Goal: Find contact information

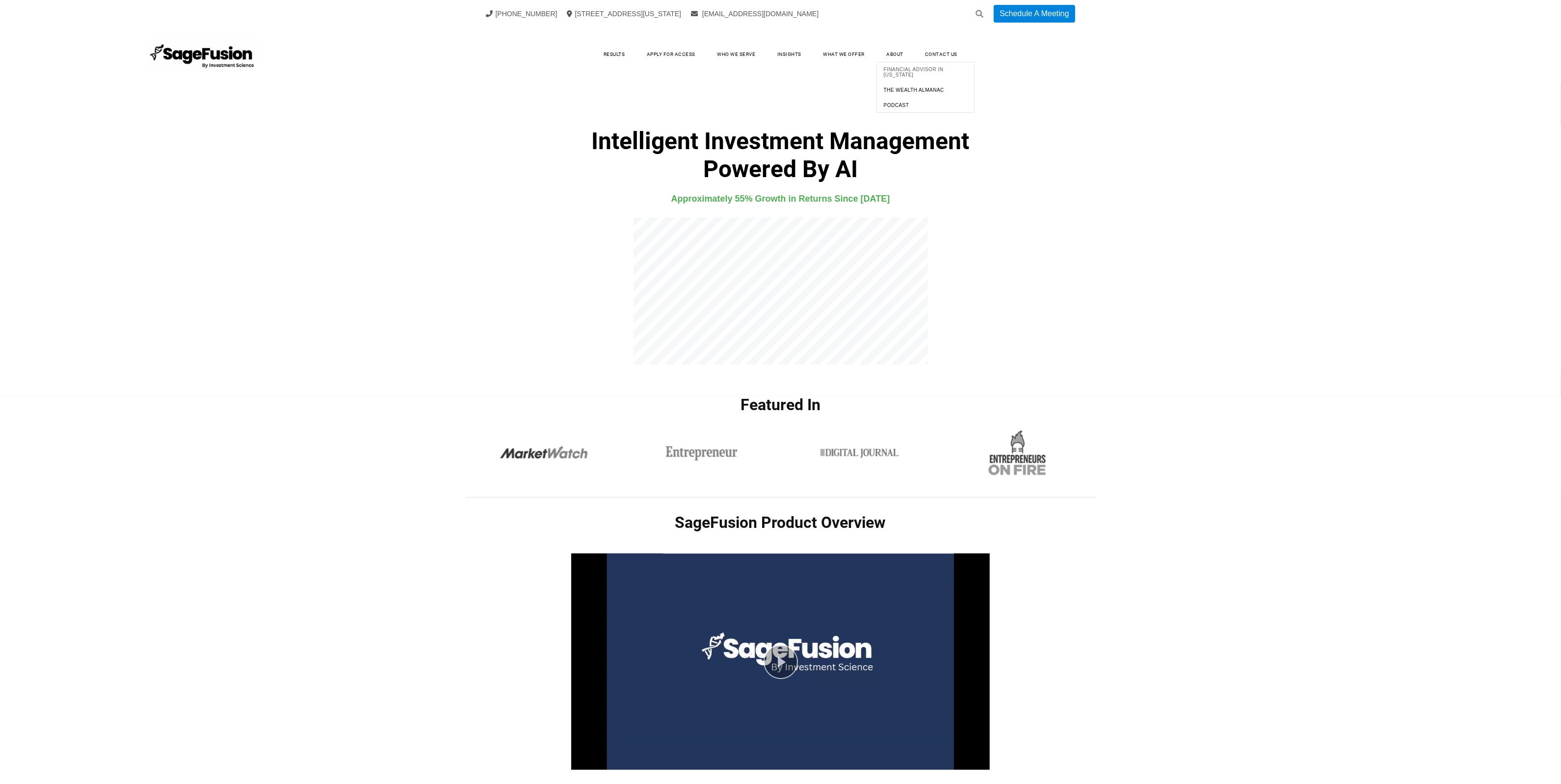
click at [901, 75] on span "Financial Advisor in [US_STATE]" at bounding box center [925, 72] width 93 height 16
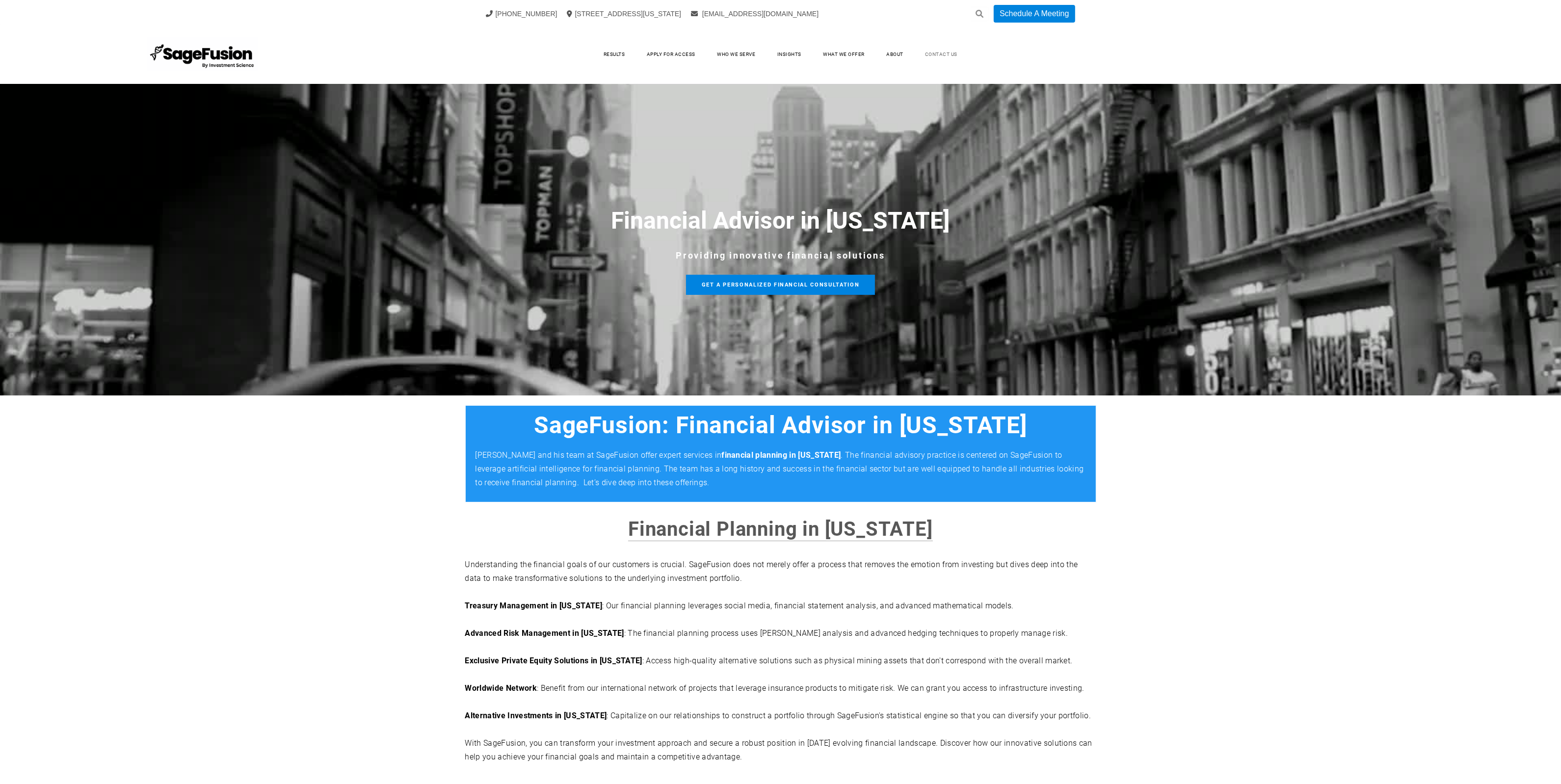
click at [951, 62] on link "Contact Us" at bounding box center [941, 54] width 52 height 15
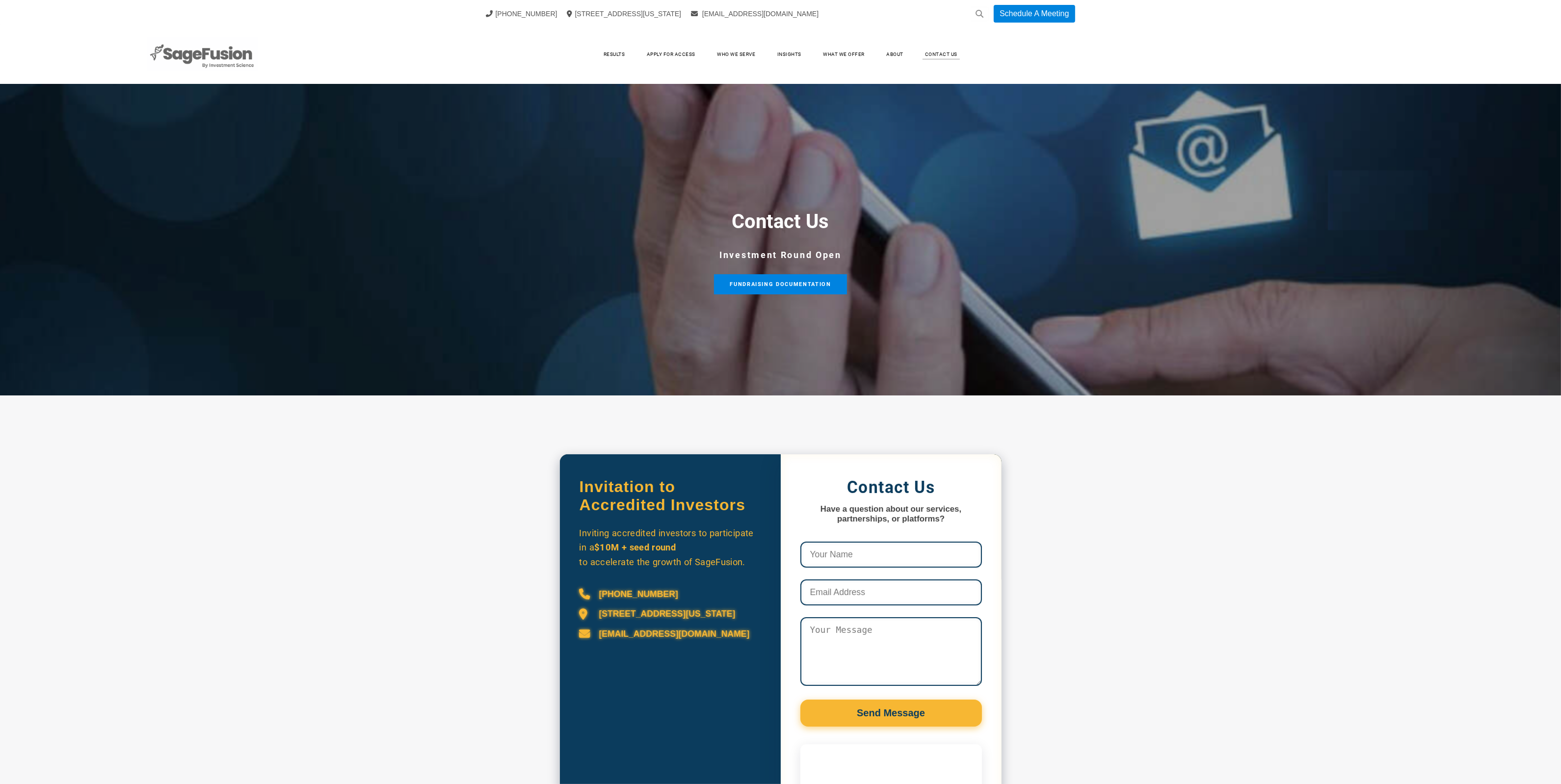
click at [210, 58] on img at bounding box center [203, 55] width 111 height 35
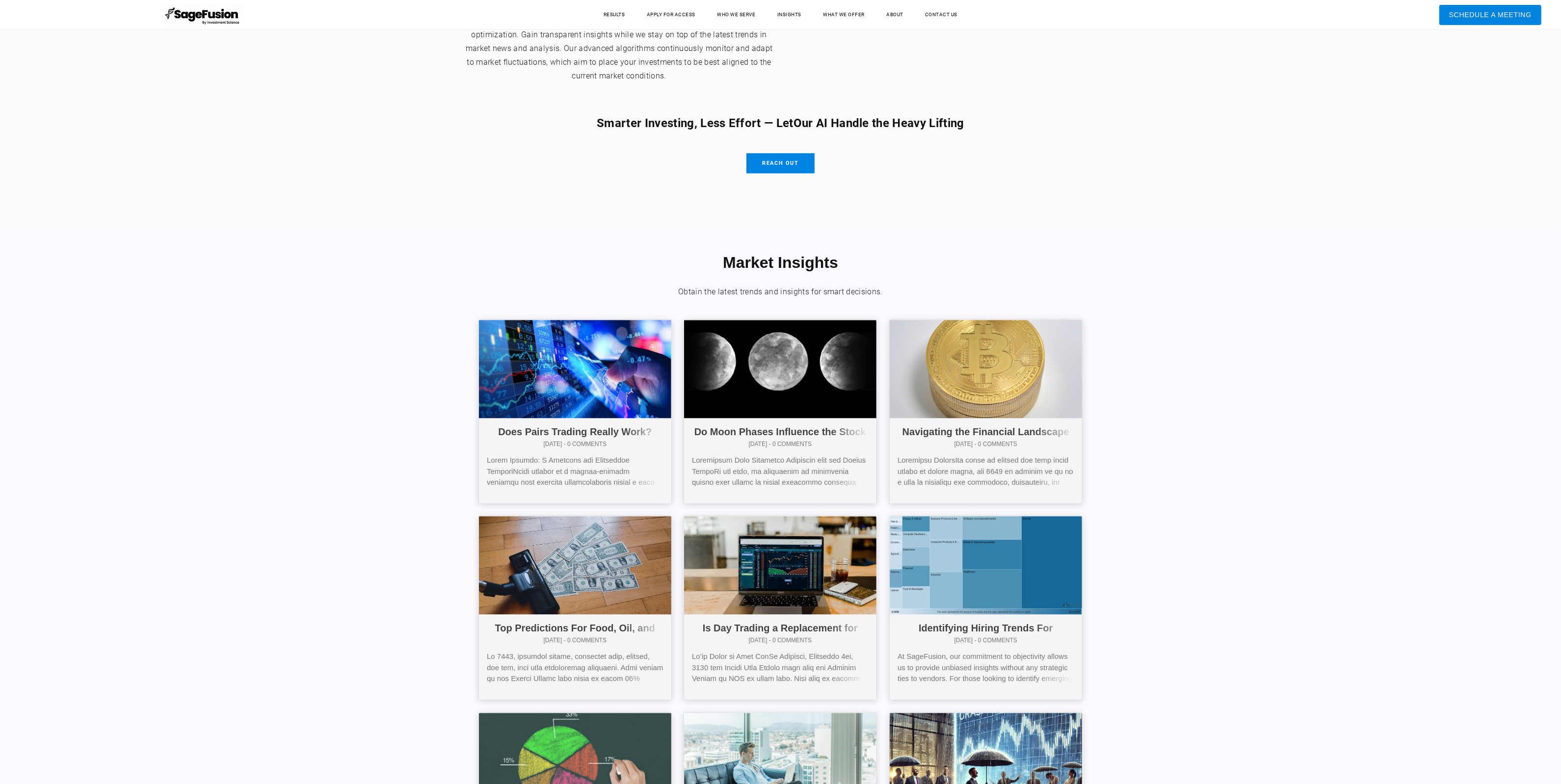
scroll to position [4072, 0]
